Goal: Task Accomplishment & Management: Complete application form

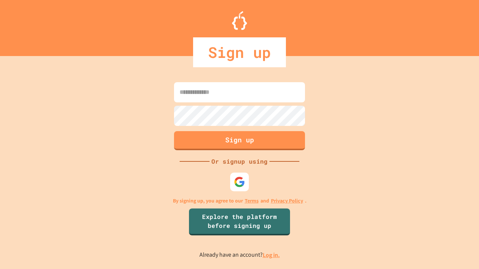
click at [271, 255] on link "Log in." at bounding box center [271, 255] width 17 height 8
